Goal: Information Seeking & Learning: Learn about a topic

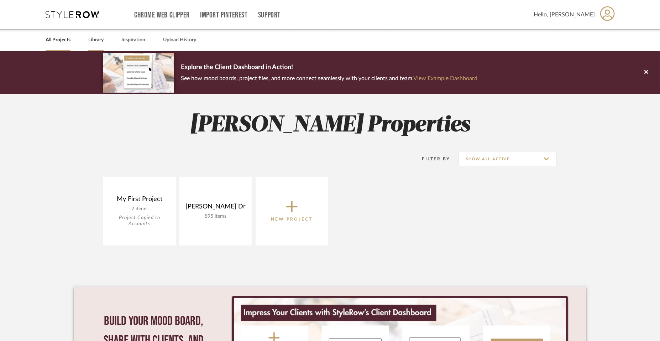
click at [99, 41] on link "Library" at bounding box center [95, 40] width 15 height 10
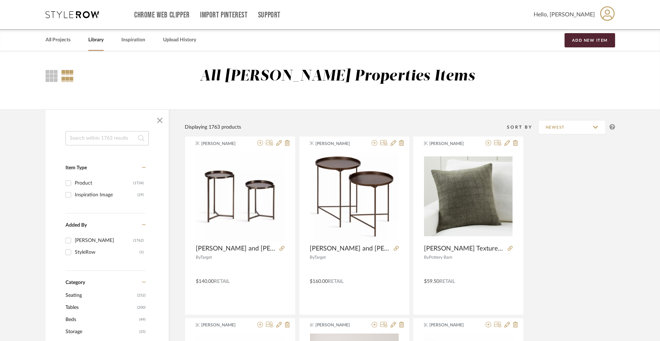
click at [110, 137] on input at bounding box center [106, 138] width 83 height 14
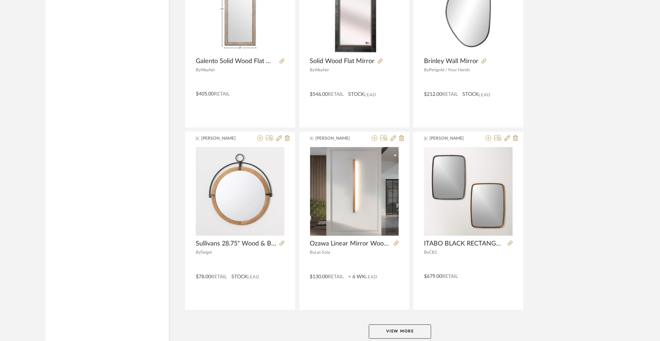
scroll to position [2071, 0]
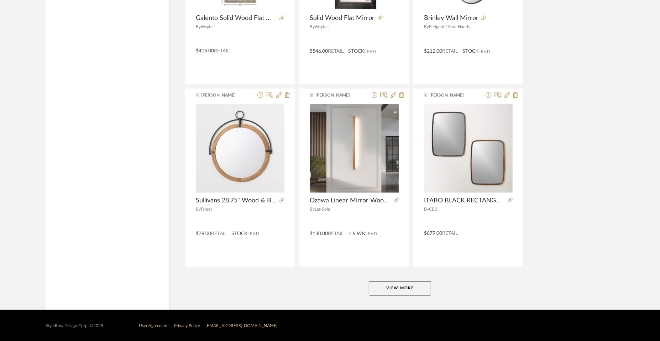
click at [402, 285] on button "View More" at bounding box center [400, 288] width 62 height 14
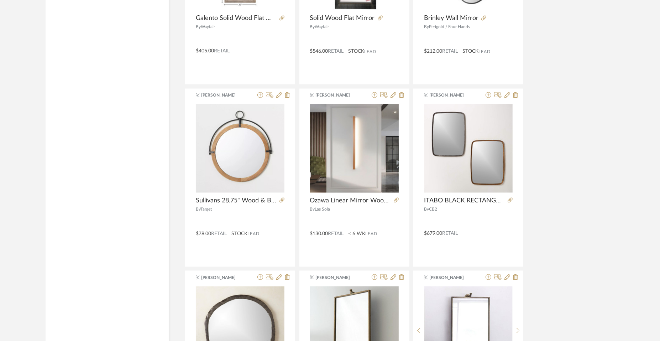
drag, startPoint x: 510, startPoint y: 199, endPoint x: 572, endPoint y: 170, distance: 68.6
click at [572, 170] on div "Shannon Tennyson Trenika Arch Full Length Mirror Wall Mirror with Wood Multi-st…" at bounding box center [400, 268] width 430 height 4365
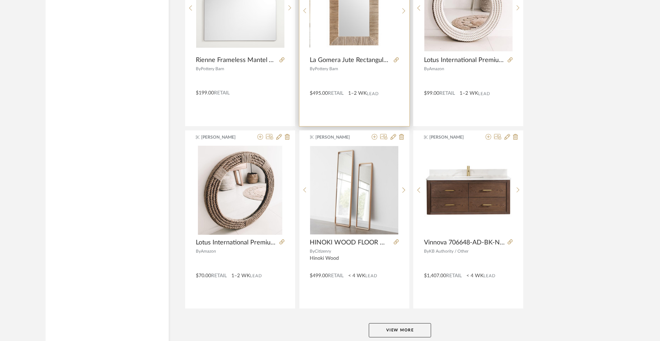
scroll to position [4251, 0]
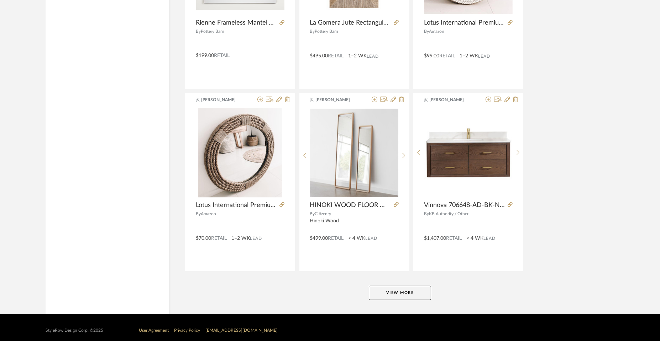
click at [402, 288] on button "View More" at bounding box center [400, 292] width 62 height 14
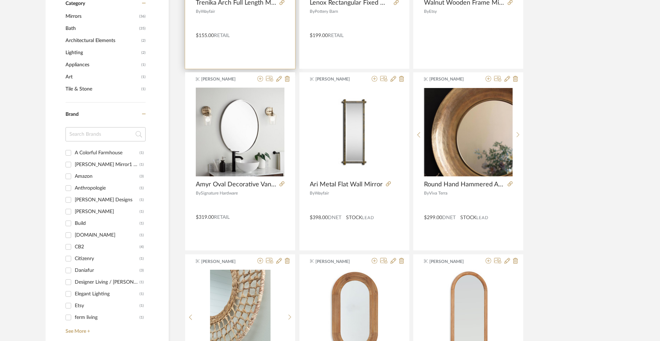
scroll to position [0, 0]
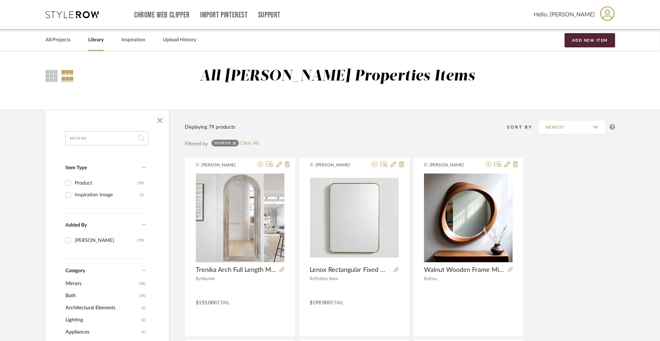
drag, startPoint x: 82, startPoint y: 137, endPoint x: 59, endPoint y: 132, distance: 23.7
type input "wall art"
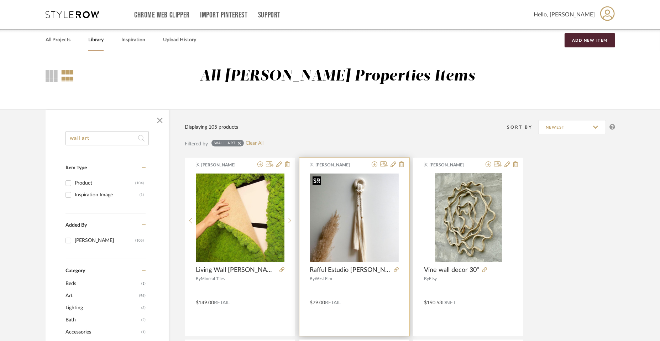
click at [359, 225] on img "0" at bounding box center [354, 217] width 89 height 89
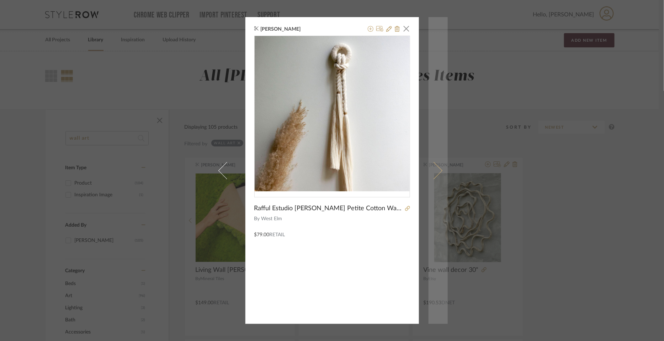
click at [438, 170] on span at bounding box center [433, 170] width 17 height 17
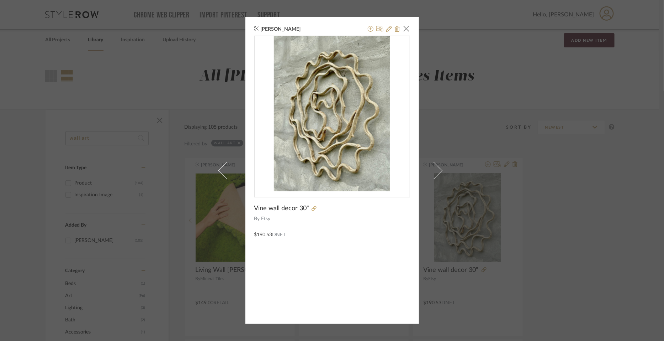
click at [438, 170] on span at bounding box center [433, 170] width 17 height 17
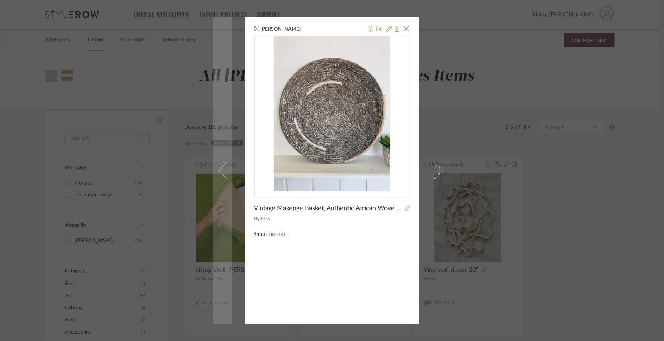
click at [215, 169] on link at bounding box center [222, 170] width 19 height 306
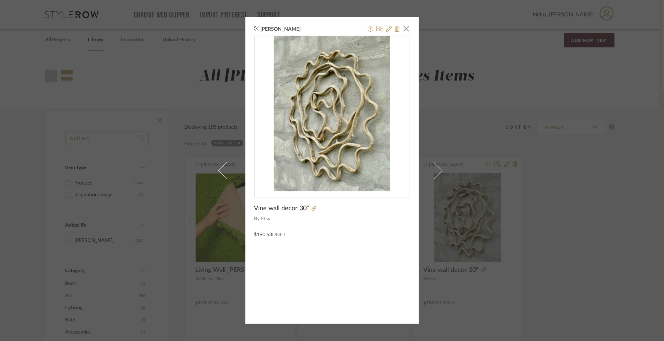
click at [218, 169] on span at bounding box center [226, 170] width 17 height 17
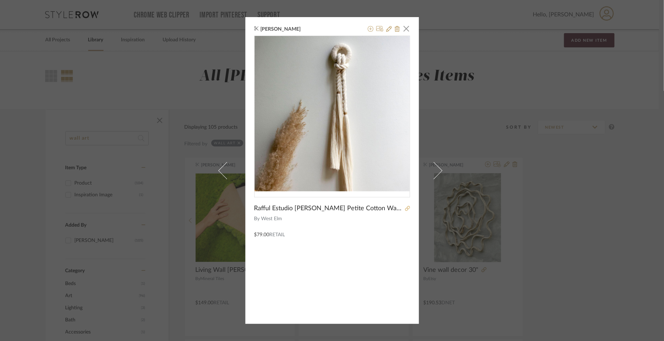
click at [405, 209] on icon at bounding box center [407, 208] width 5 height 5
click at [402, 29] on span "button" at bounding box center [407, 28] width 14 height 14
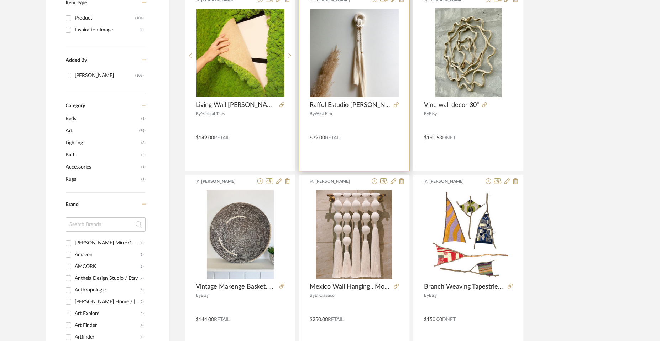
scroll to position [222, 0]
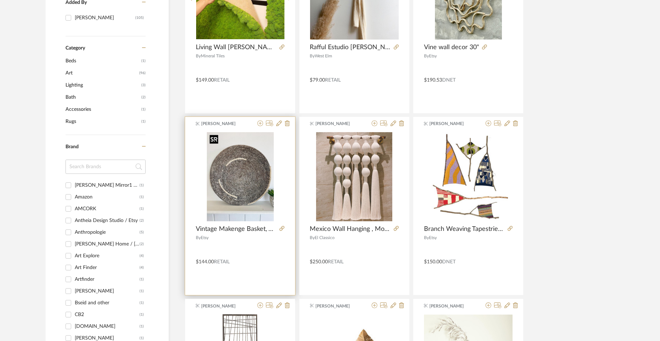
click at [252, 183] on img "0" at bounding box center [240, 176] width 67 height 89
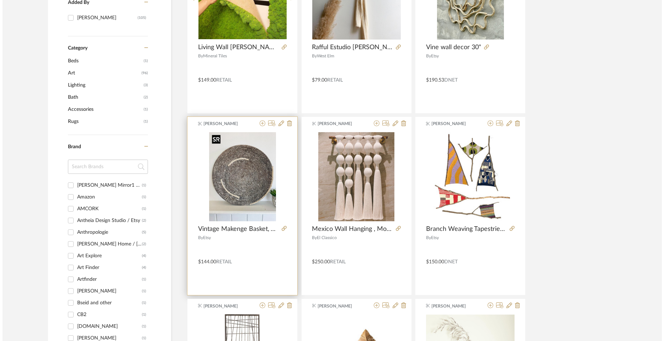
scroll to position [0, 0]
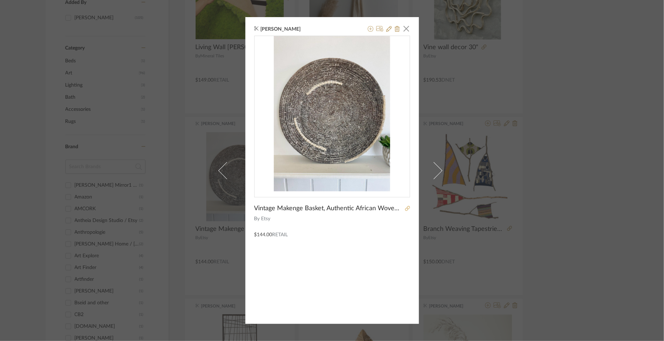
click at [405, 208] on icon at bounding box center [407, 208] width 5 height 5
click at [403, 29] on span "button" at bounding box center [407, 28] width 14 height 14
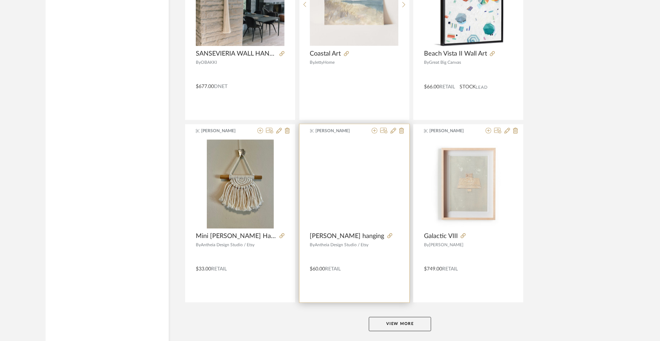
scroll to position [2071, 0]
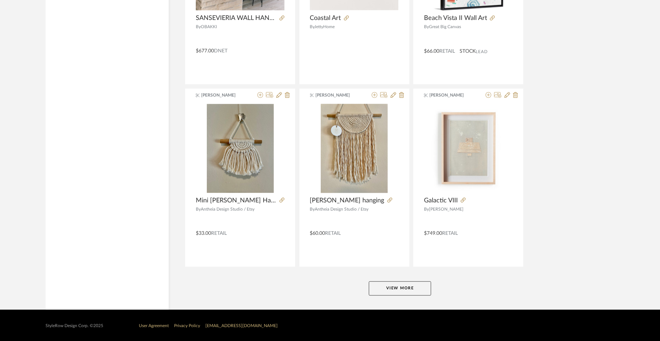
click at [405, 284] on button "View More" at bounding box center [400, 288] width 62 height 14
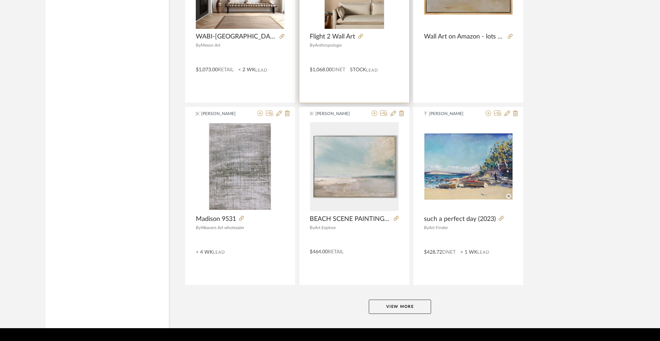
scroll to position [4254, 0]
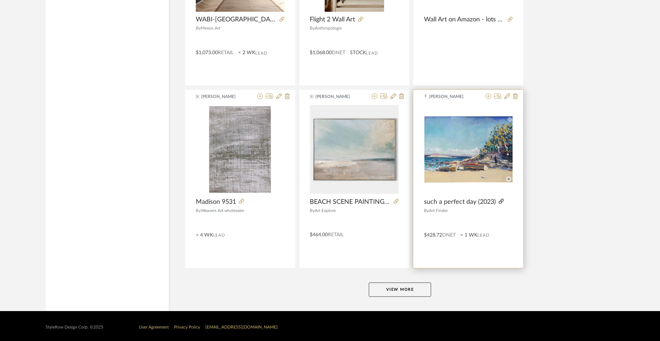
click at [501, 199] on icon at bounding box center [501, 201] width 5 height 5
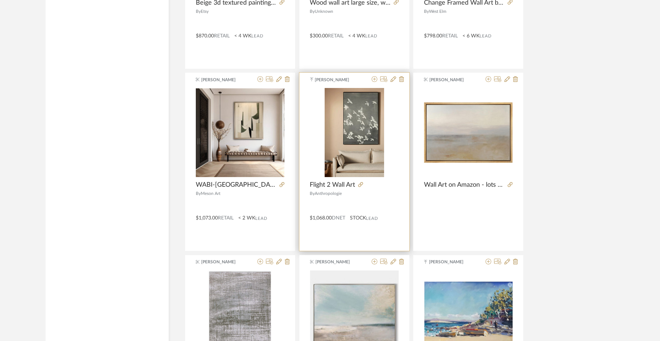
scroll to position [4076, 0]
